Goal: Task Accomplishment & Management: Manage account settings

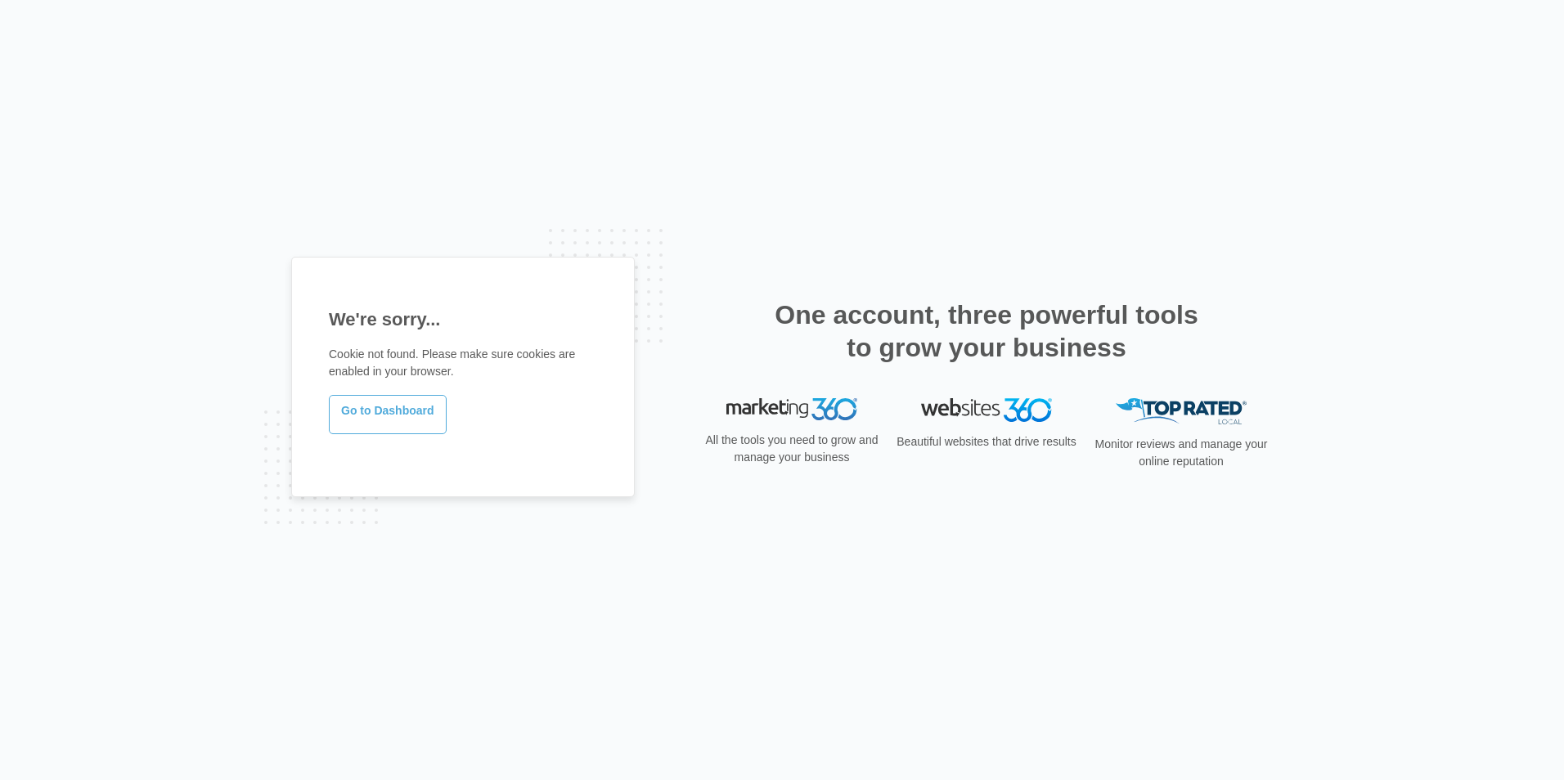
click at [405, 415] on link "Go to Dashboard" at bounding box center [388, 414] width 118 height 39
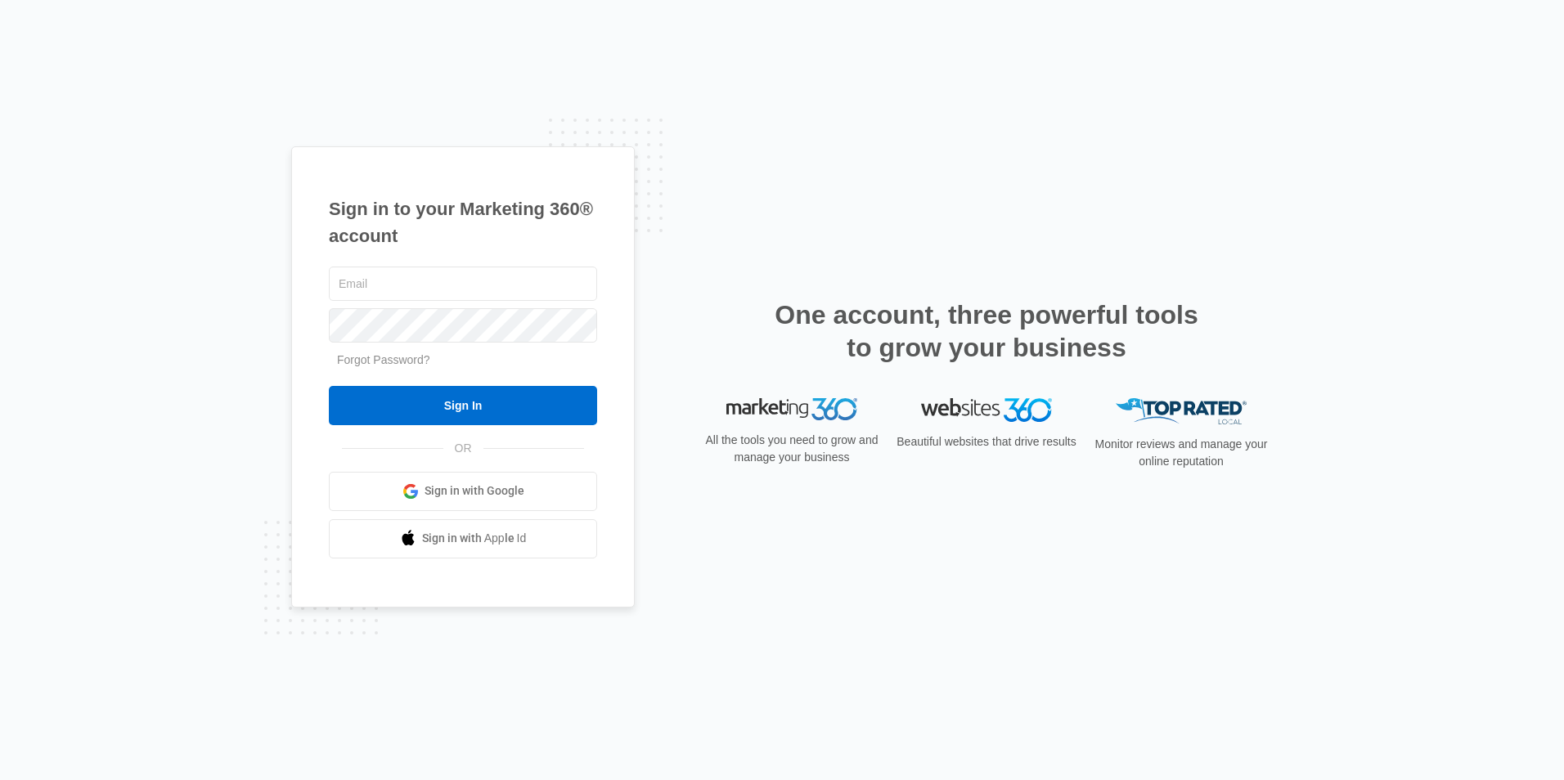
type input "ridgeassist@vintage-corp.com"
click at [405, 415] on input "Sign In" at bounding box center [463, 405] width 268 height 39
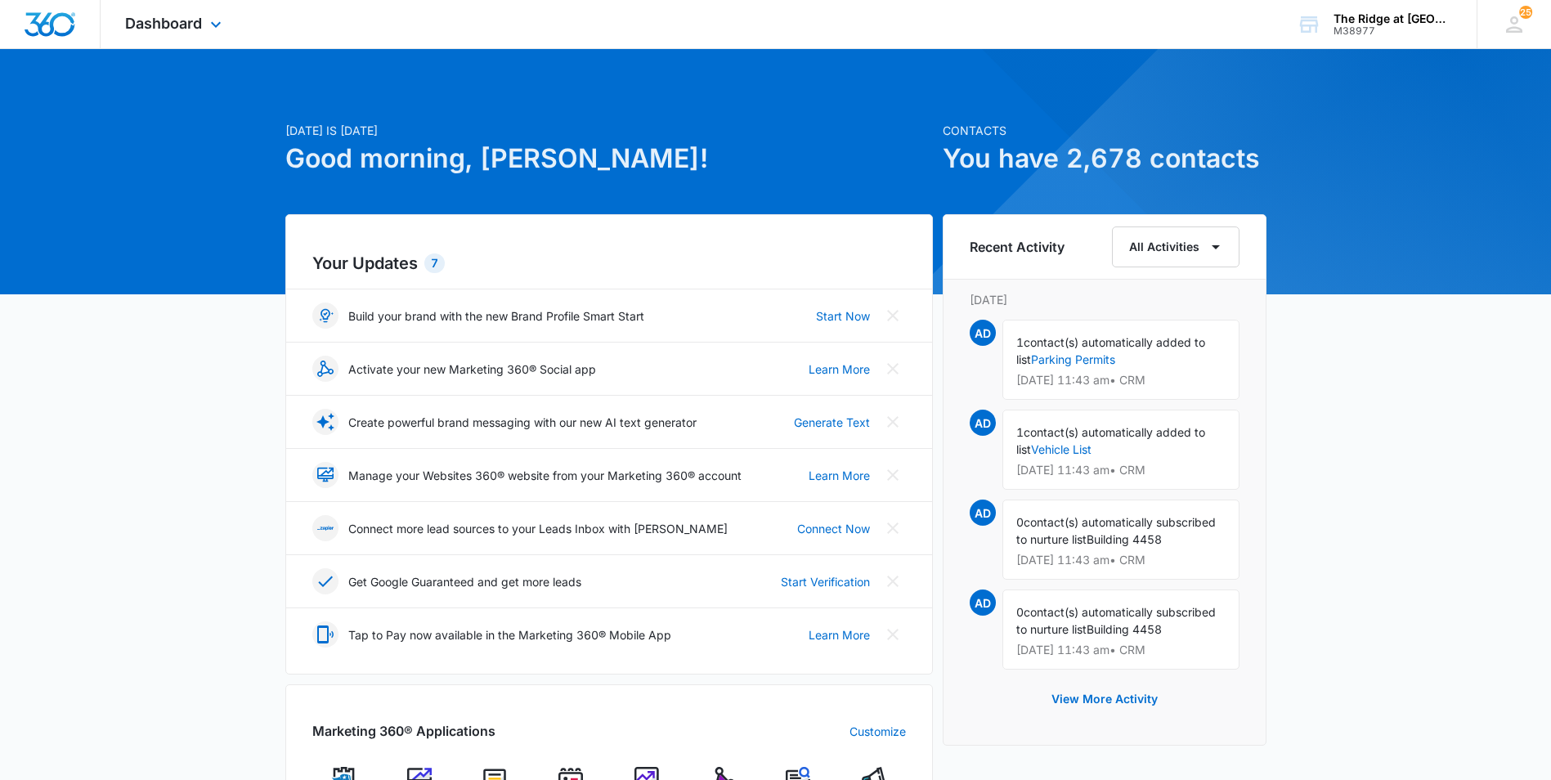
click at [210, 44] on div "Dashboard Apps Reputation Websites Forms CRM Email Social Content Ads Intellige…" at bounding box center [176, 24] width 150 height 48
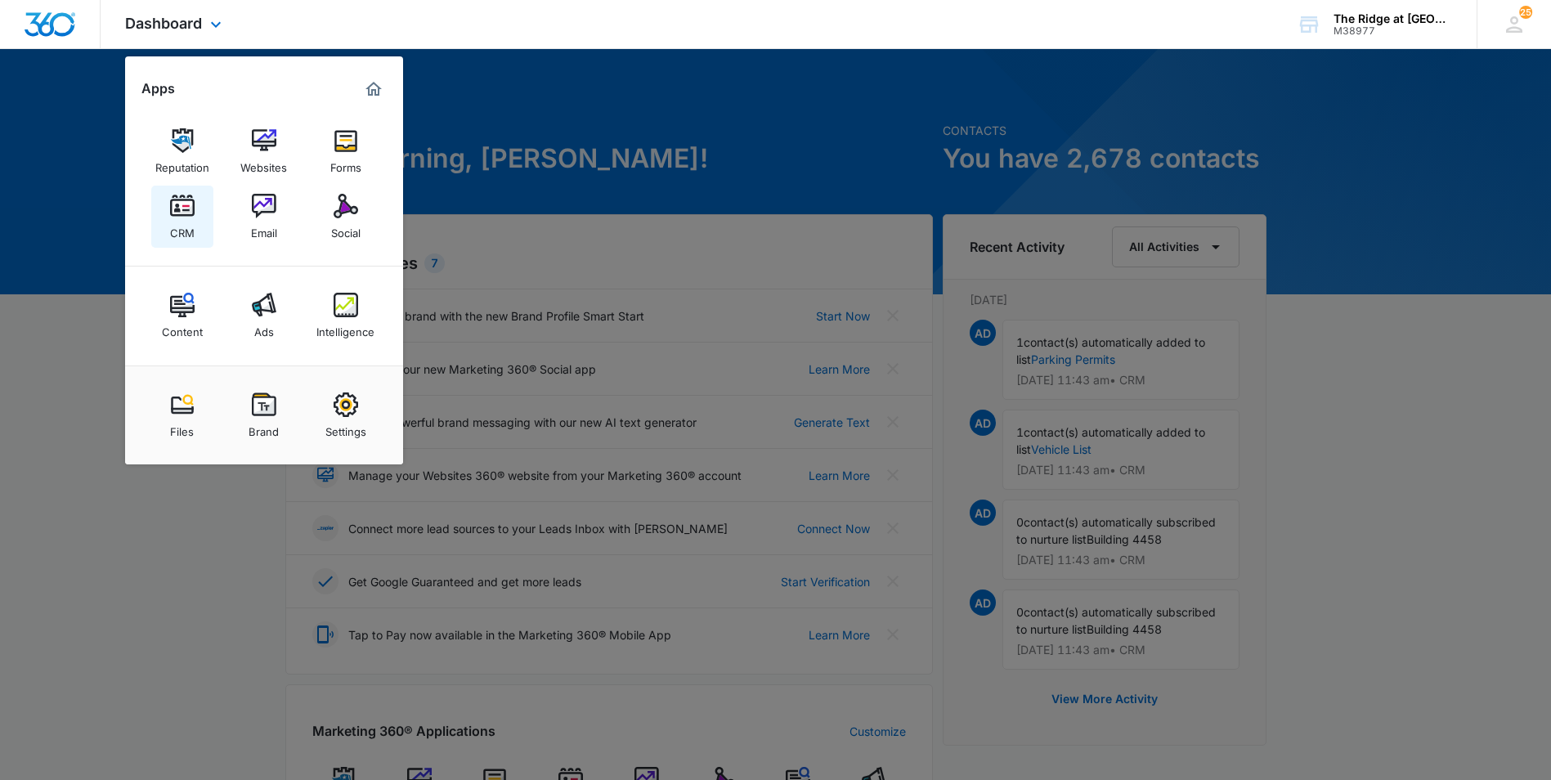
click at [191, 218] on img at bounding box center [182, 206] width 25 height 25
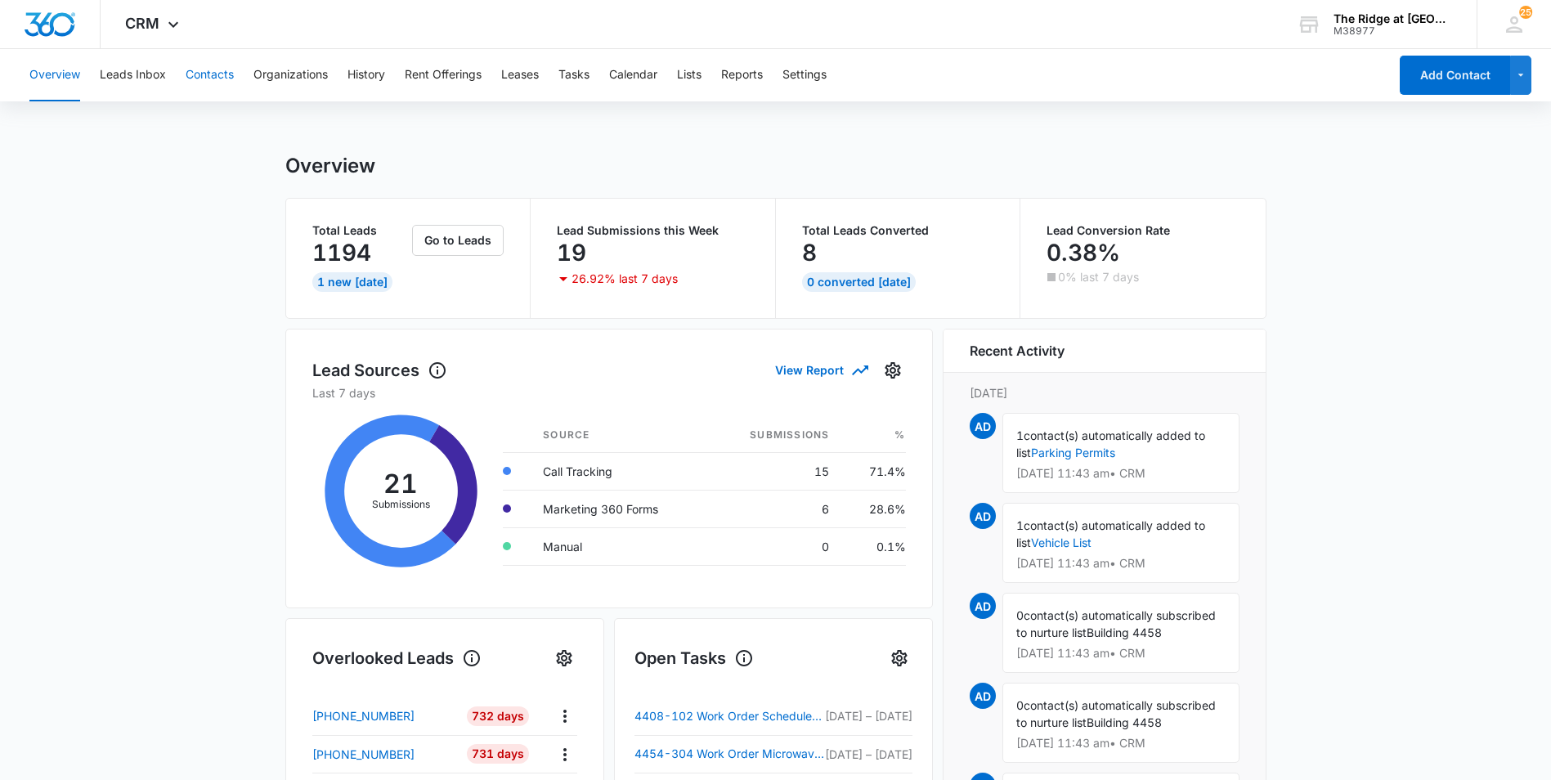
click at [209, 61] on button "Contacts" at bounding box center [210, 75] width 48 height 52
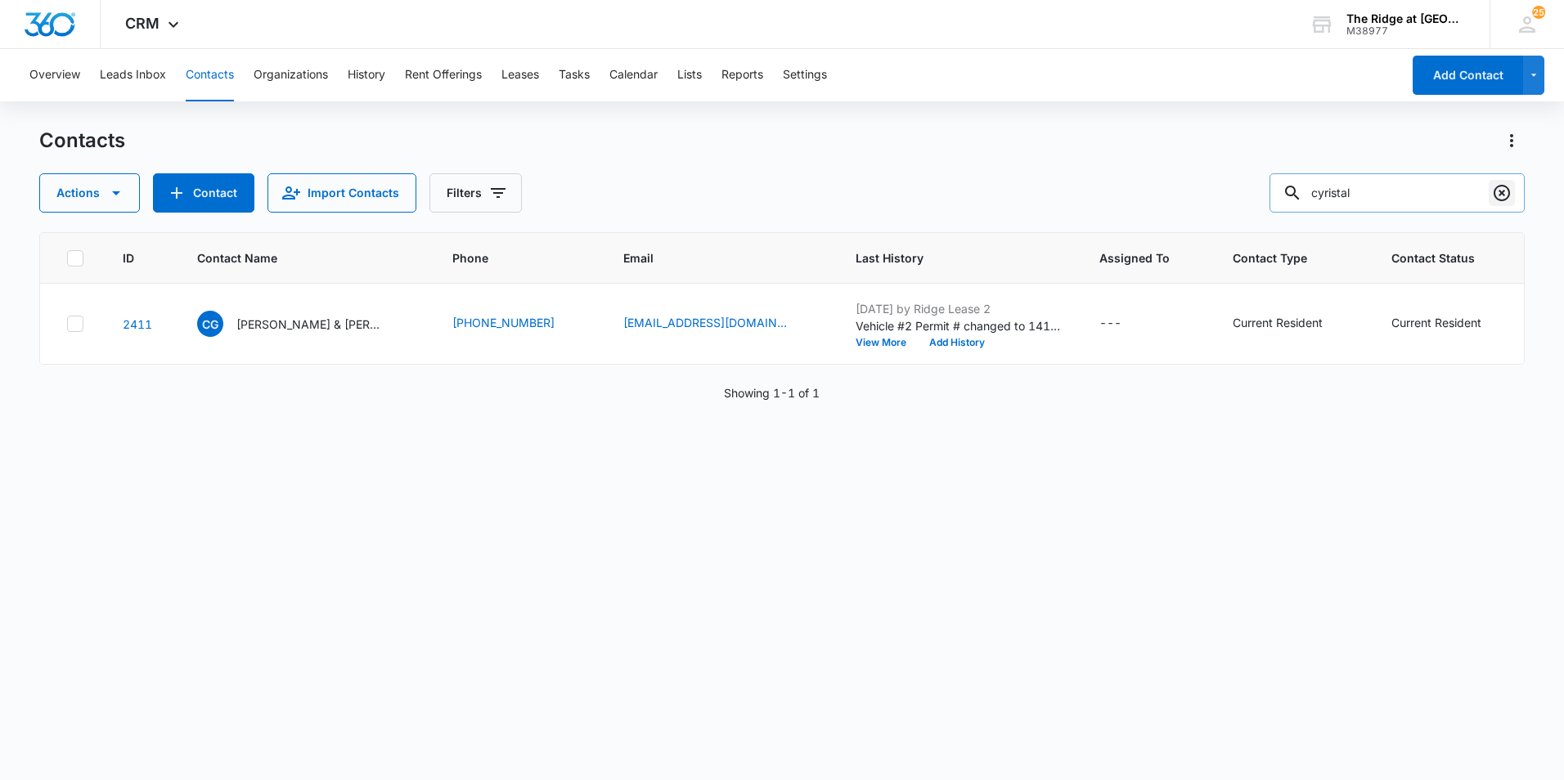
click at [1502, 195] on icon "Clear" at bounding box center [1501, 193] width 16 height 16
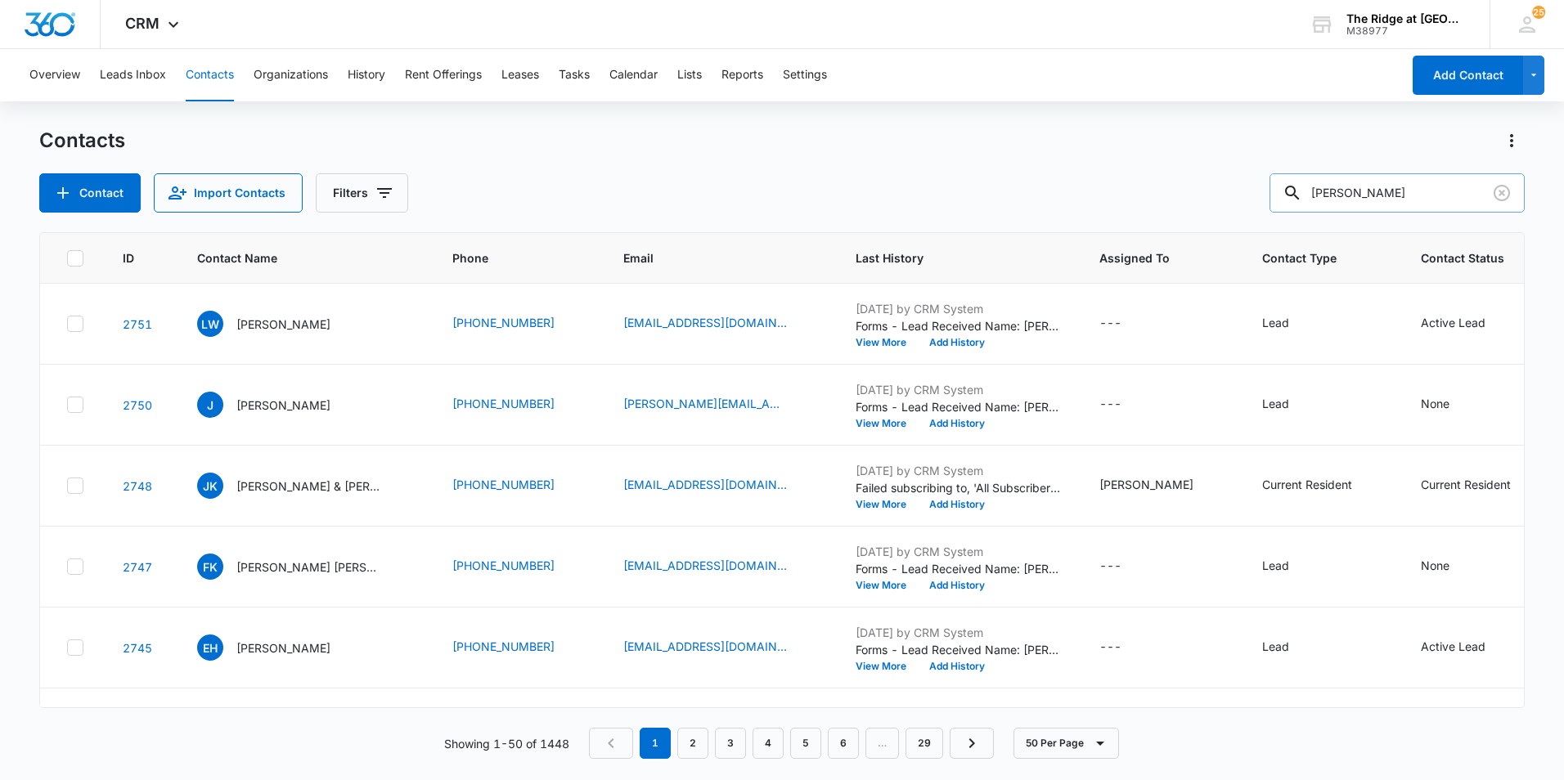
type input "[PERSON_NAME]"
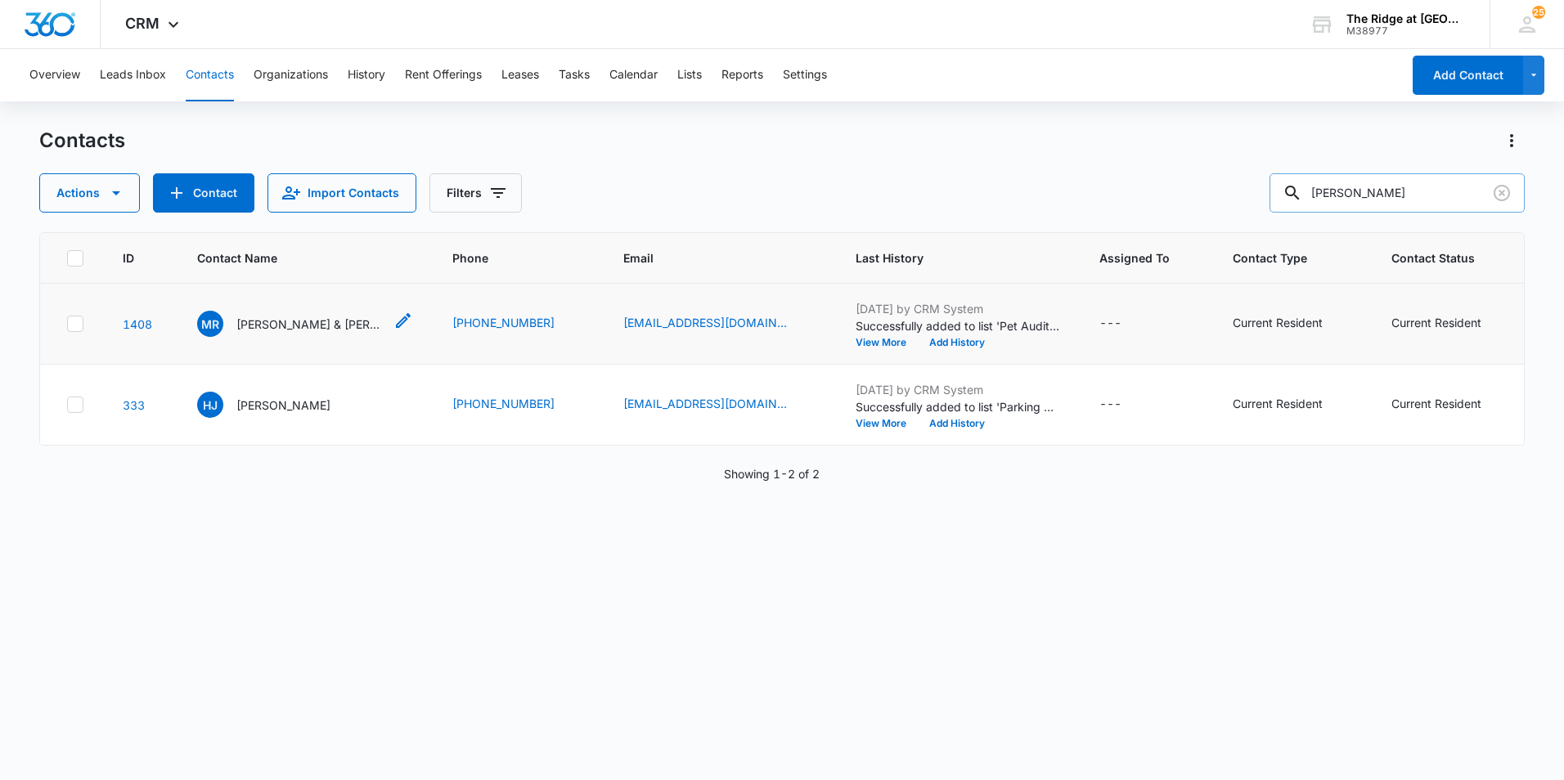
click at [300, 323] on p "[PERSON_NAME] & [PERSON_NAME]" at bounding box center [309, 324] width 147 height 17
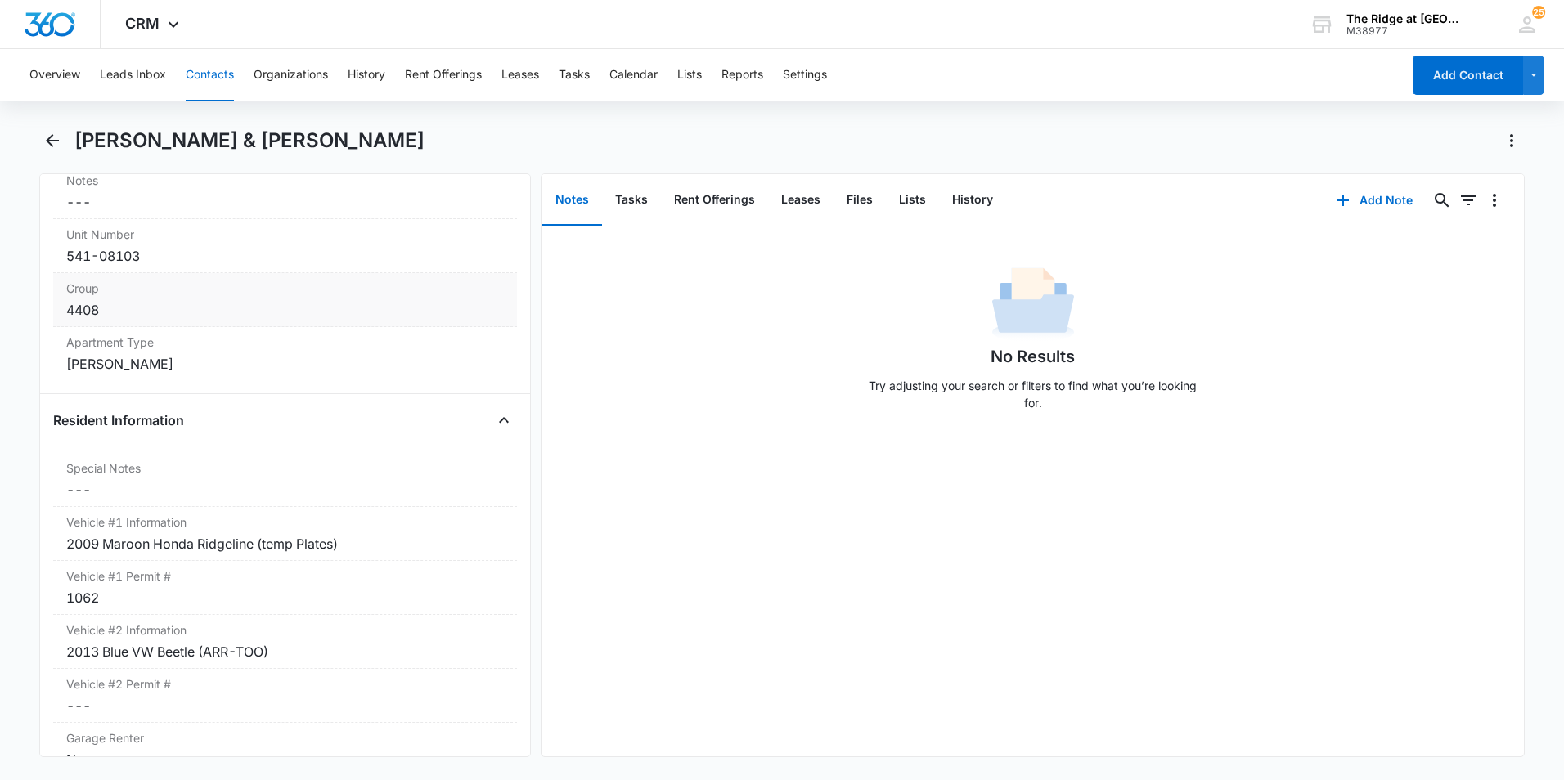
scroll to position [1390, 0]
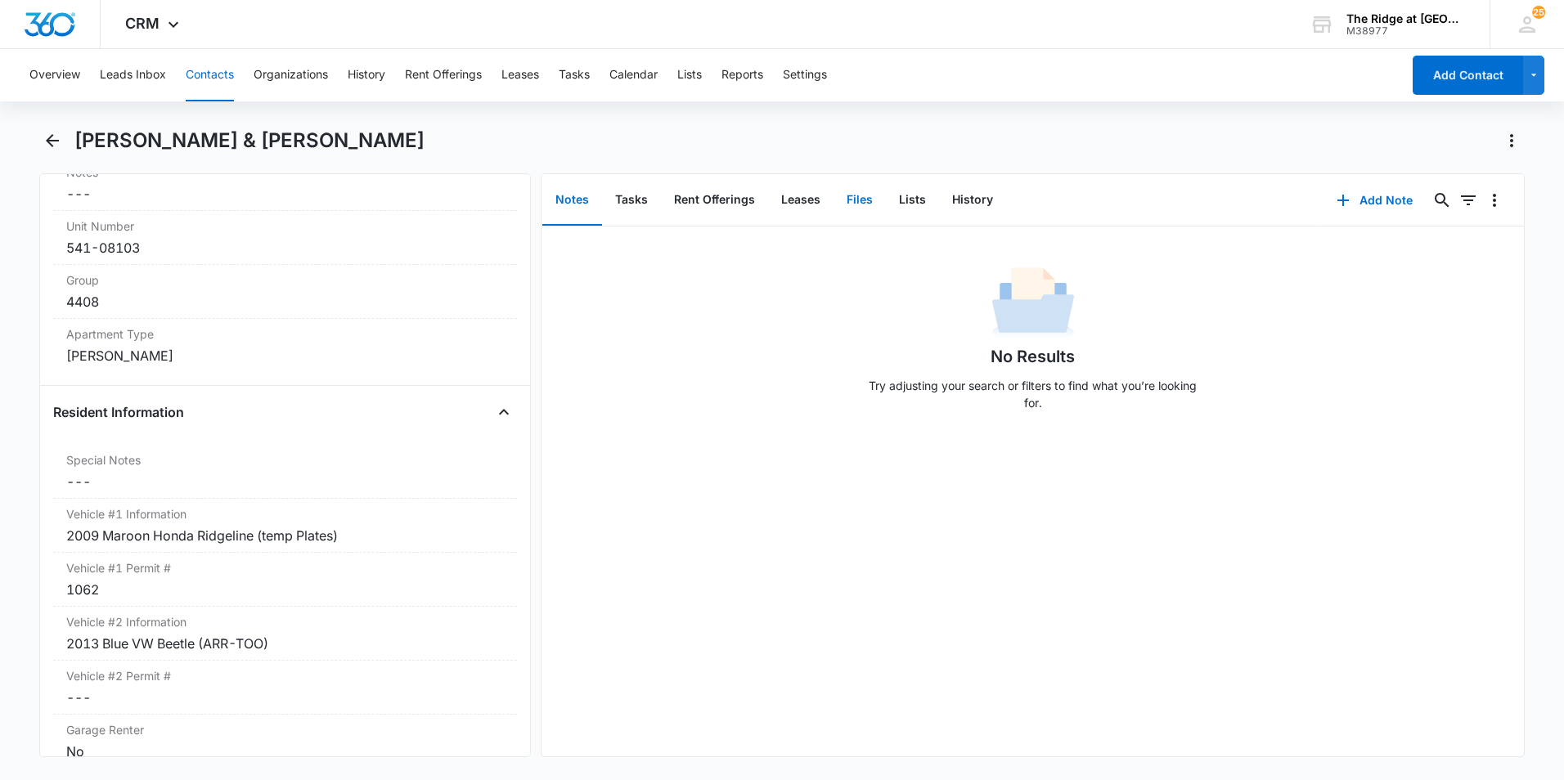
click at [837, 192] on button "Files" at bounding box center [859, 200] width 52 height 51
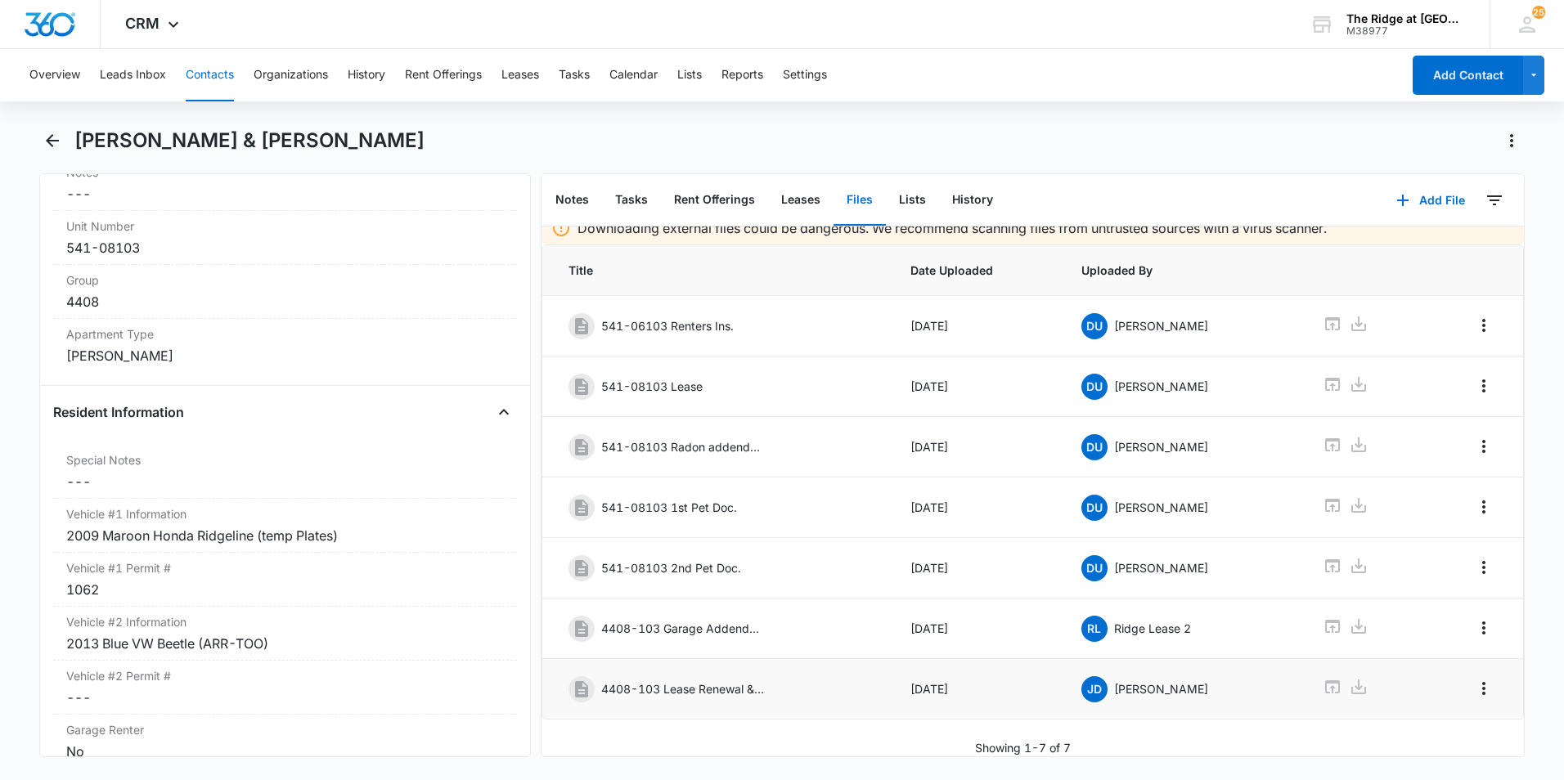
scroll to position [27, 0]
click at [1351, 680] on icon at bounding box center [1358, 687] width 15 height 15
